Goal: Information Seeking & Learning: Find specific fact

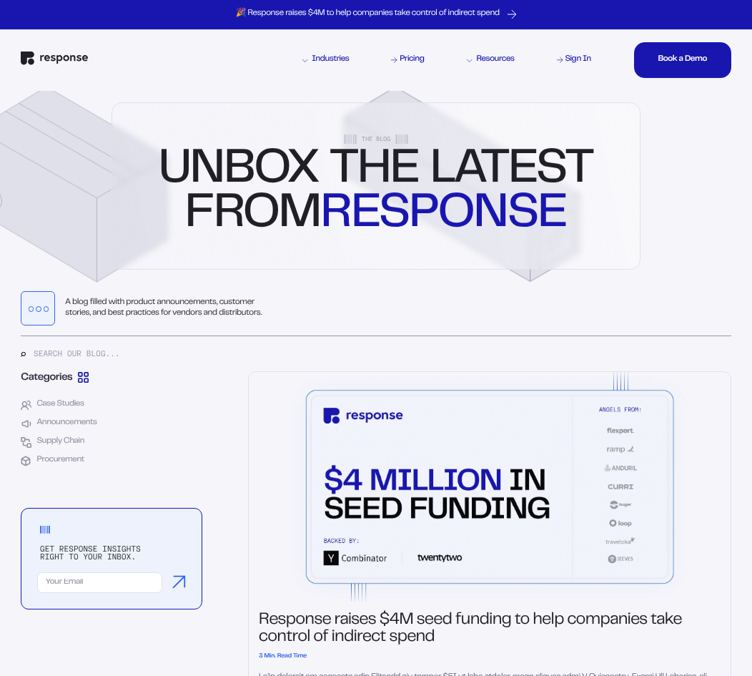
click at [69, 353] on input "text" at bounding box center [383, 354] width 698 height 14
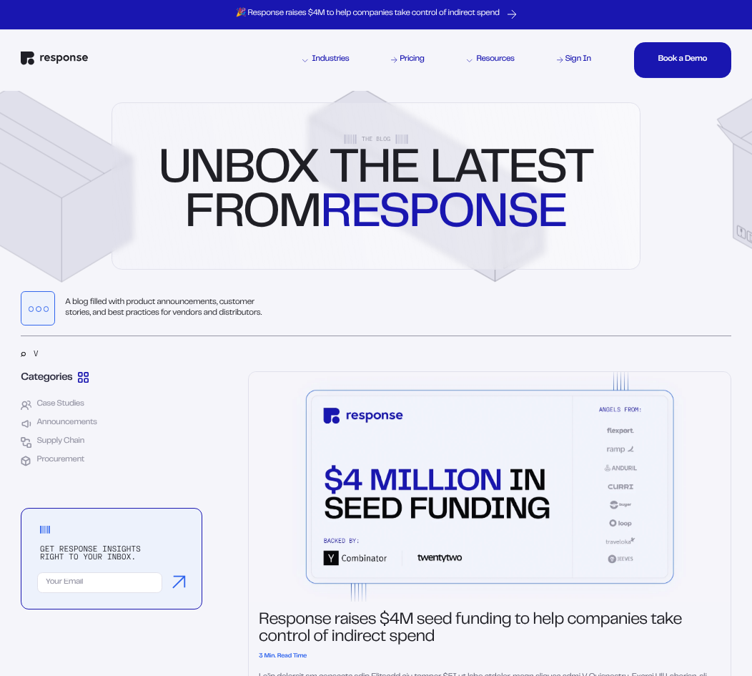
scroll to position [1, 0]
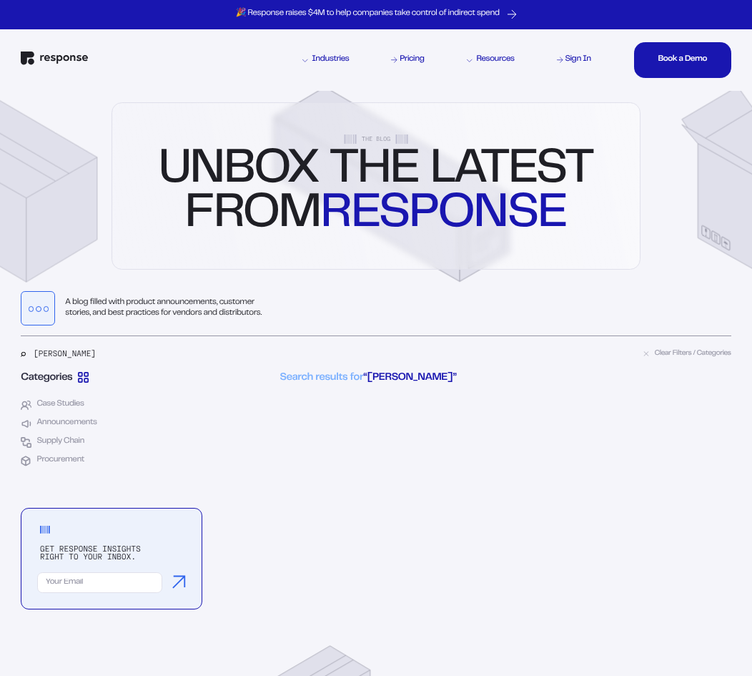
type input "[PERSON_NAME]"
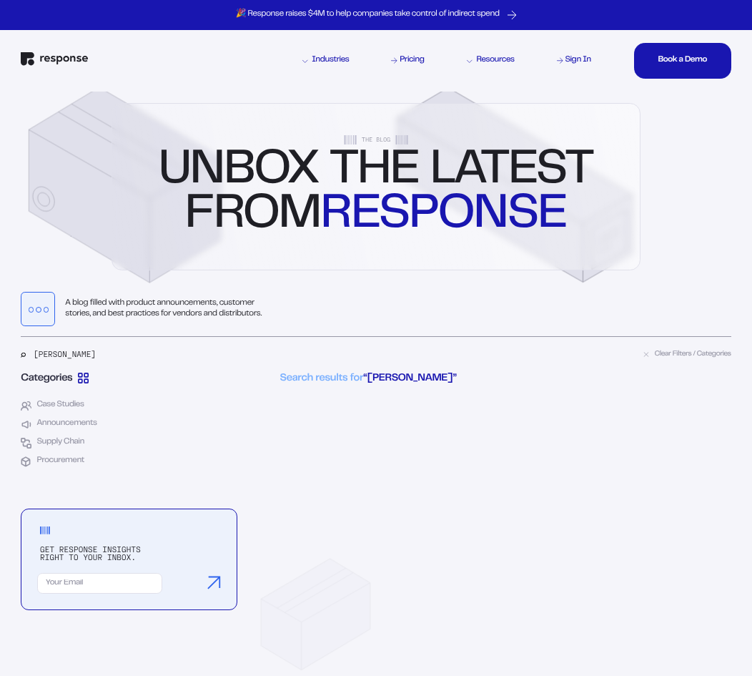
click at [142, 360] on input "[PERSON_NAME]" at bounding box center [335, 355] width 603 height 14
